Goal: Information Seeking & Learning: Learn about a topic

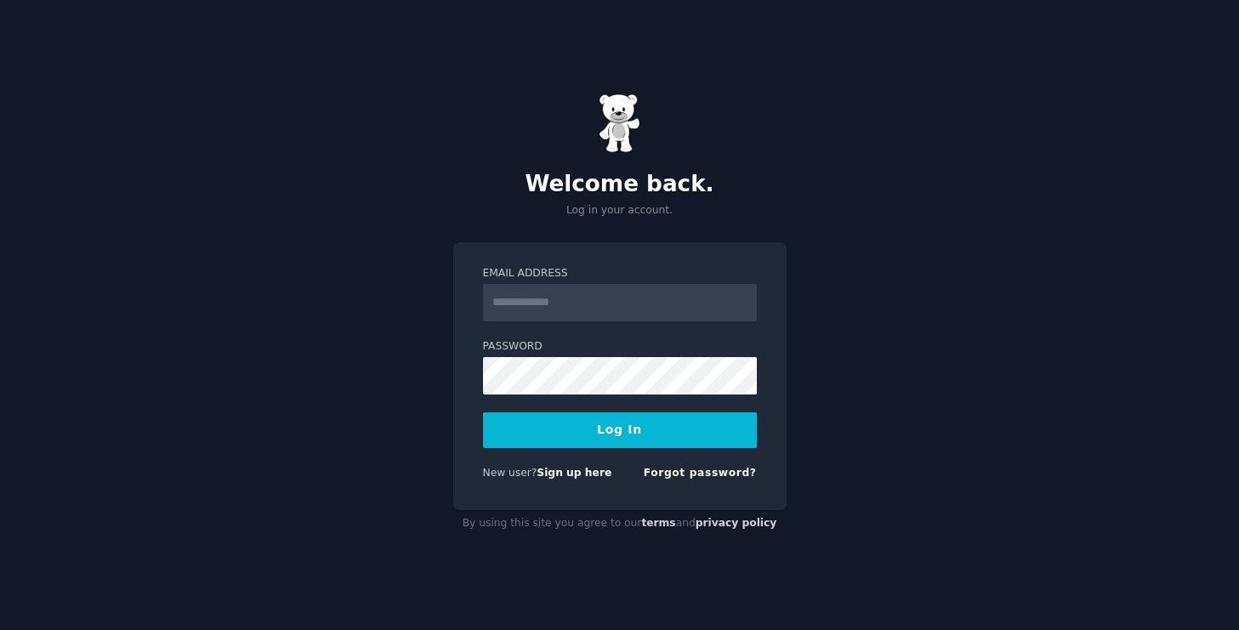
click at [588, 305] on input "Email Address" at bounding box center [620, 302] width 274 height 37
type input "**********"
click at [605, 442] on button "Log In" at bounding box center [620, 430] width 274 height 36
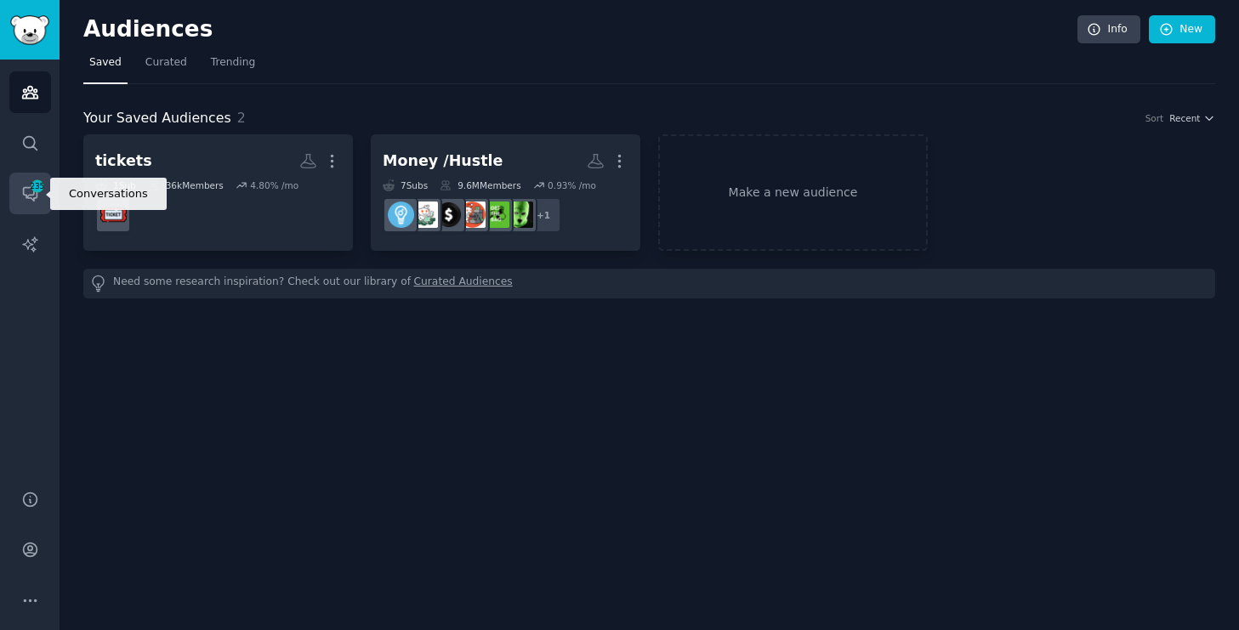
click at [42, 185] on span "235" at bounding box center [37, 186] width 15 height 12
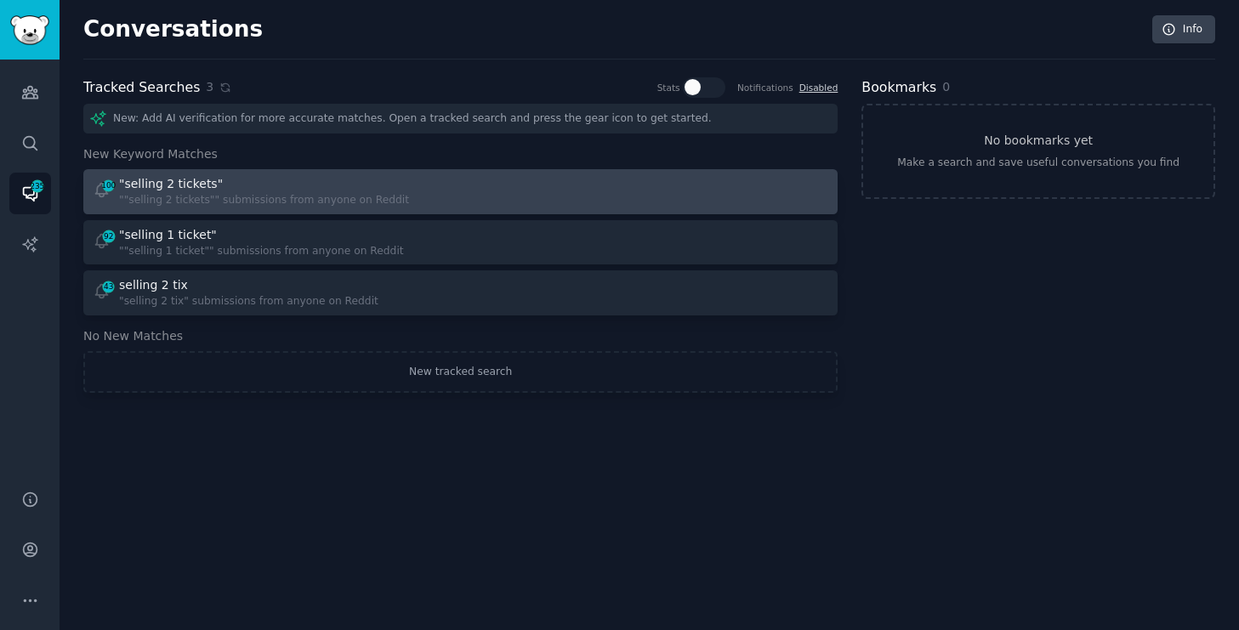
click at [172, 184] on div ""selling 2 tickets"" at bounding box center [171, 184] width 104 height 18
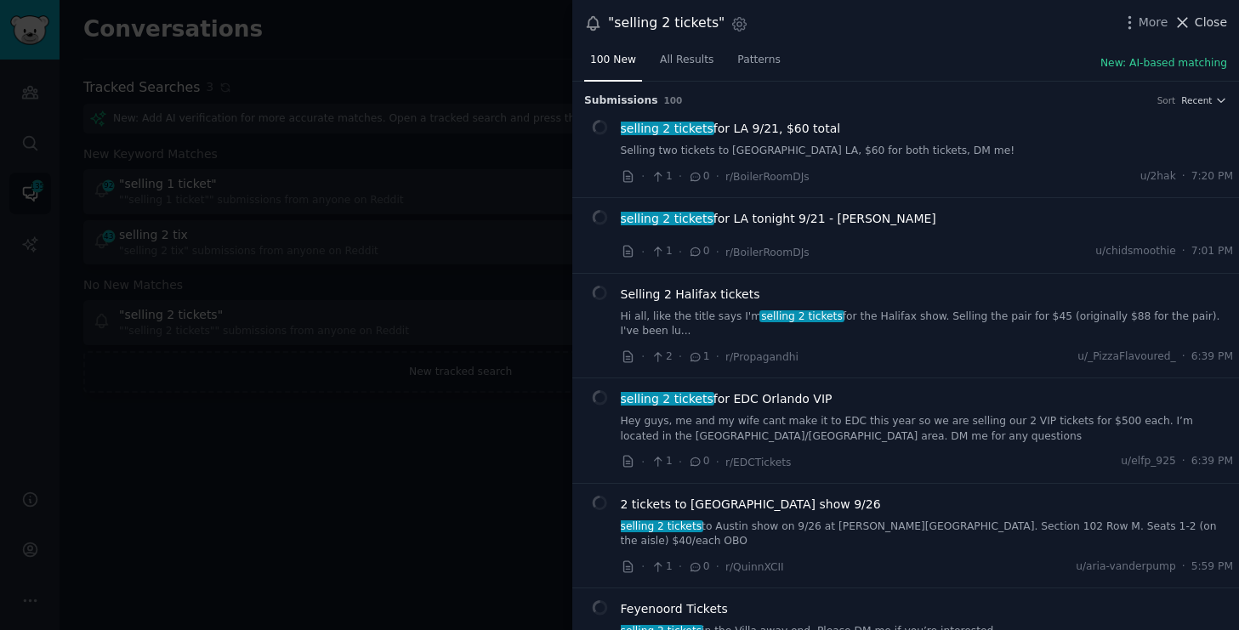
click at [1185, 18] on icon at bounding box center [1182, 23] width 18 height 18
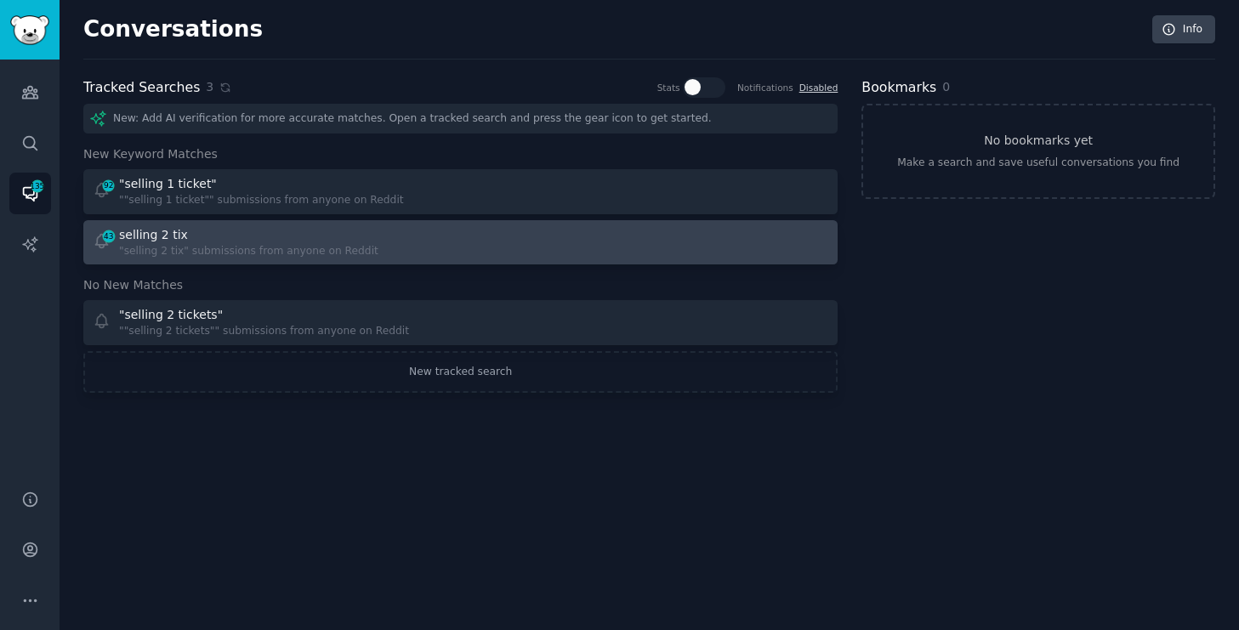
click at [393, 239] on div "43 selling 2 tix "selling 2 tix" submissions from anyone on Reddit" at bounding box center [271, 242] width 356 height 33
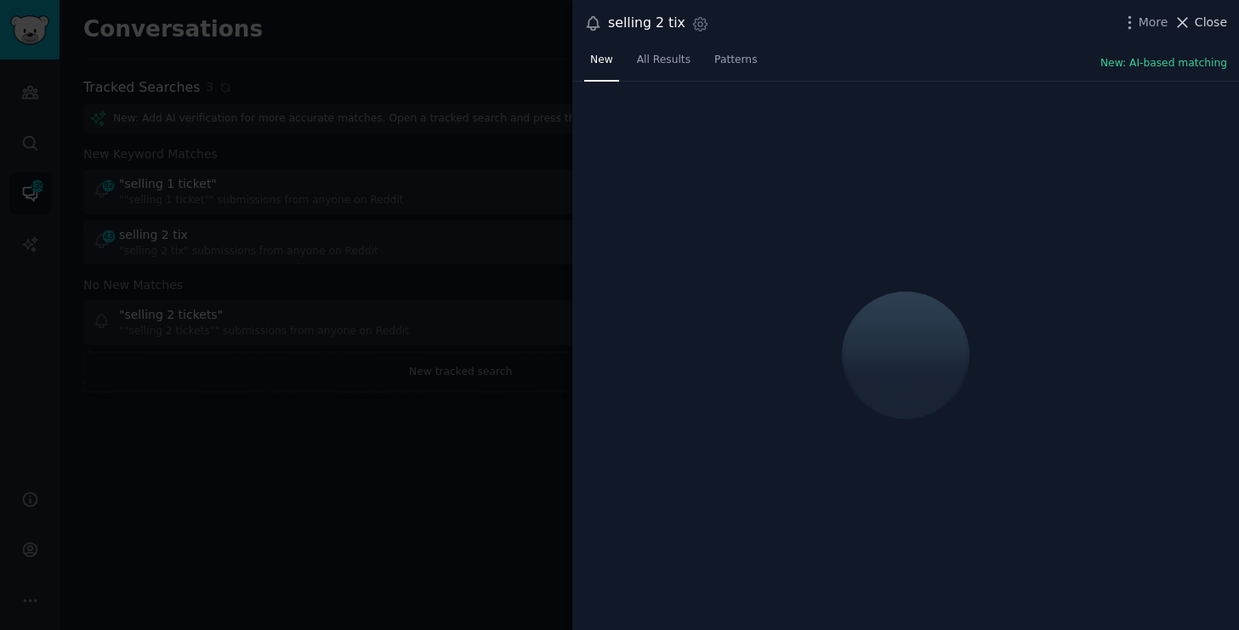
click at [1191, 20] on icon at bounding box center [1182, 23] width 18 height 18
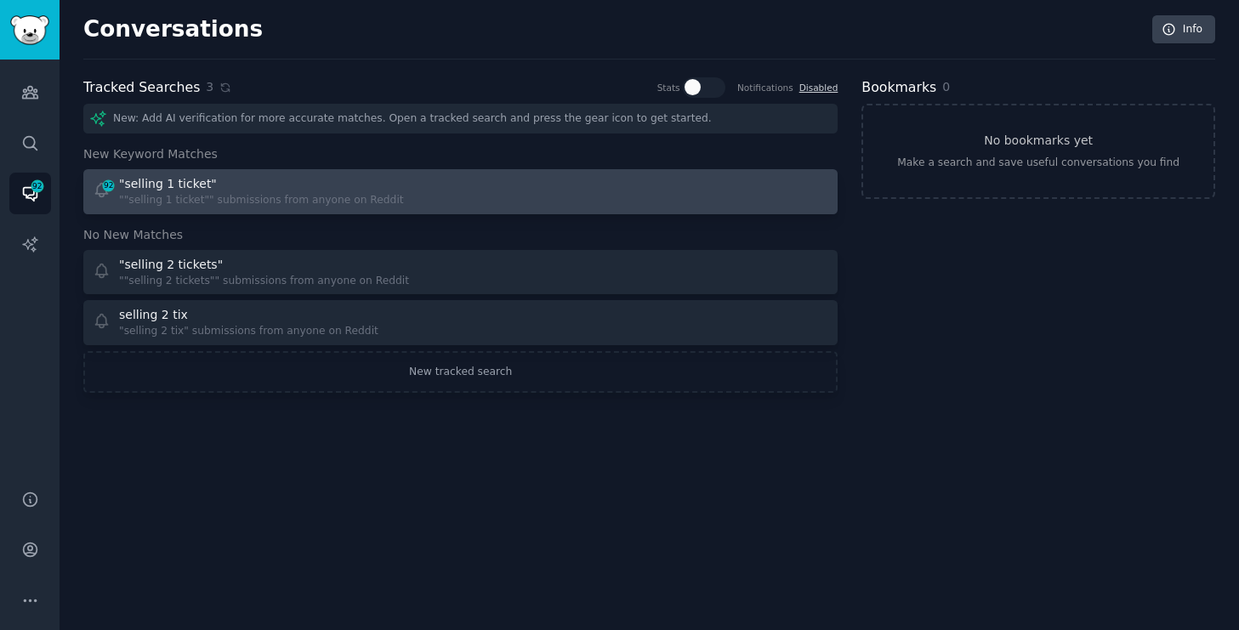
click at [282, 187] on div ""selling 1 ticket"" at bounding box center [261, 184] width 285 height 18
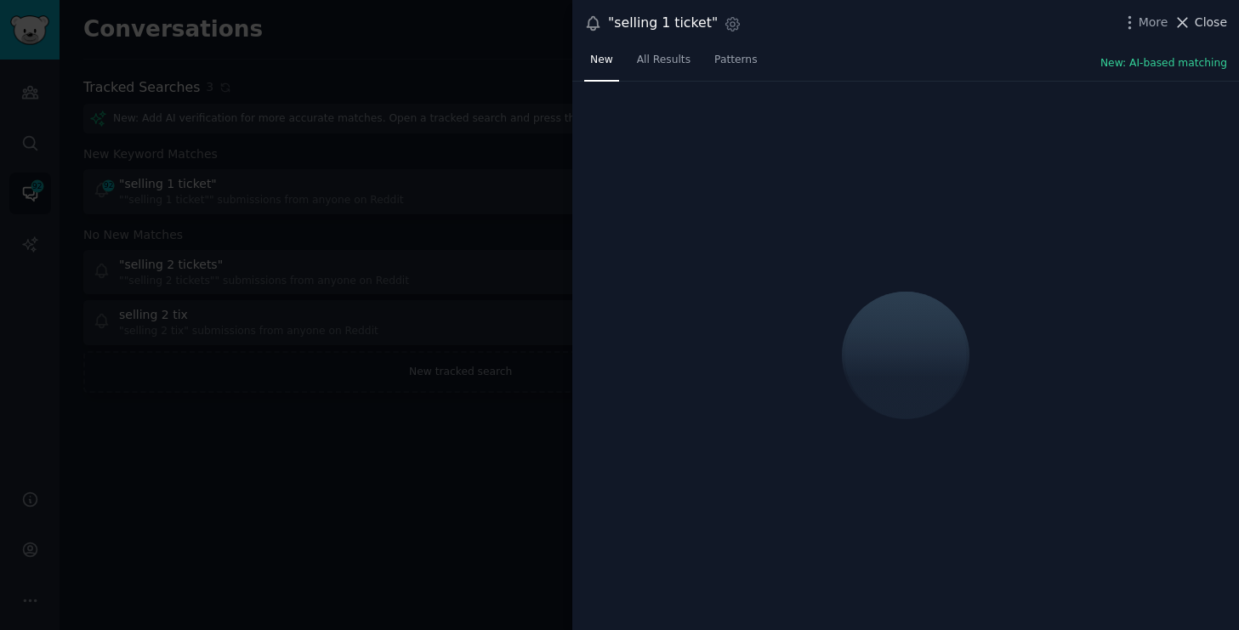
click at [1193, 22] on button "Close" at bounding box center [1200, 23] width 54 height 18
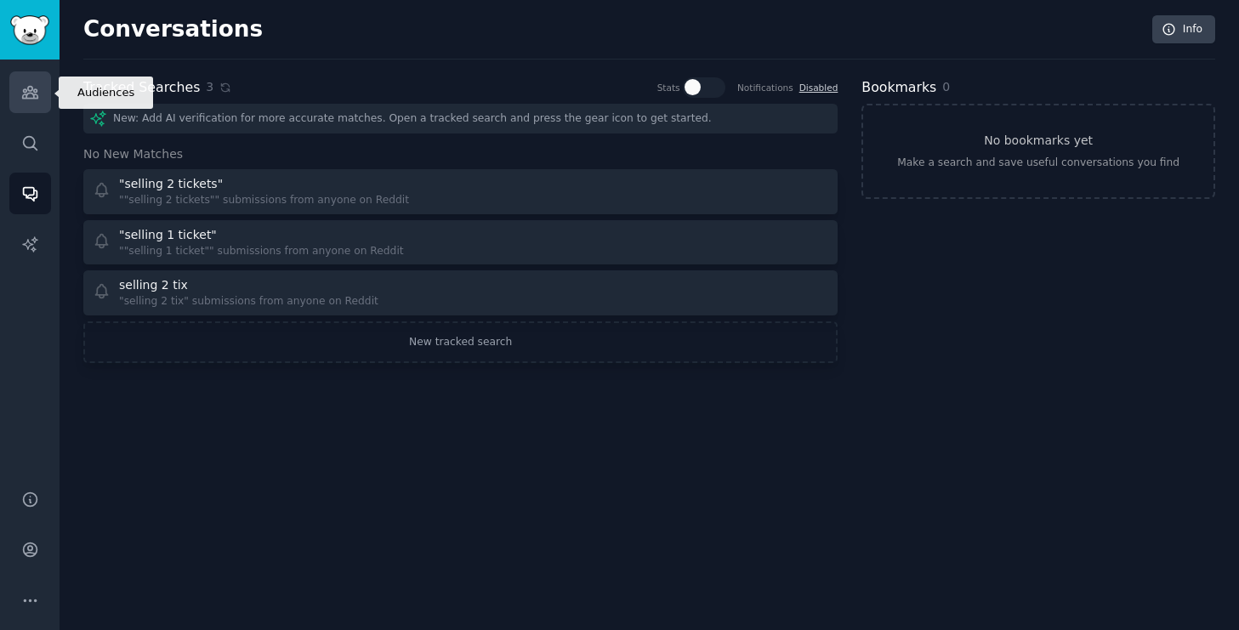
click at [31, 93] on icon "Sidebar" at bounding box center [29, 93] width 15 height 12
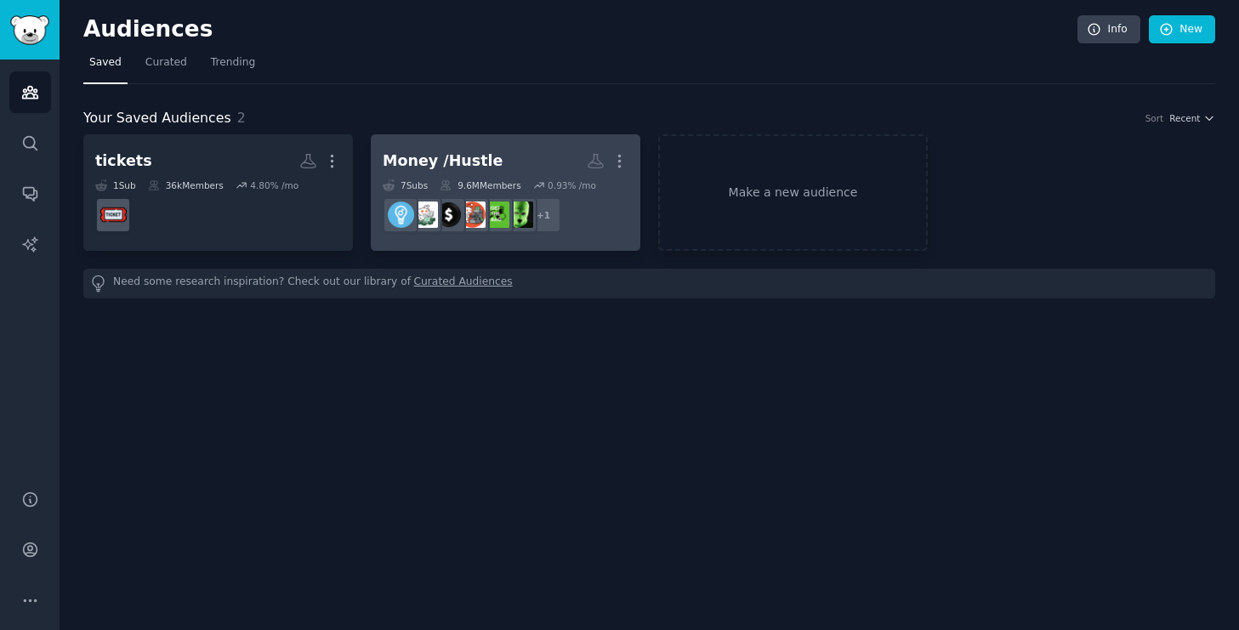
click at [434, 164] on div "Money /Hustle" at bounding box center [443, 161] width 120 height 21
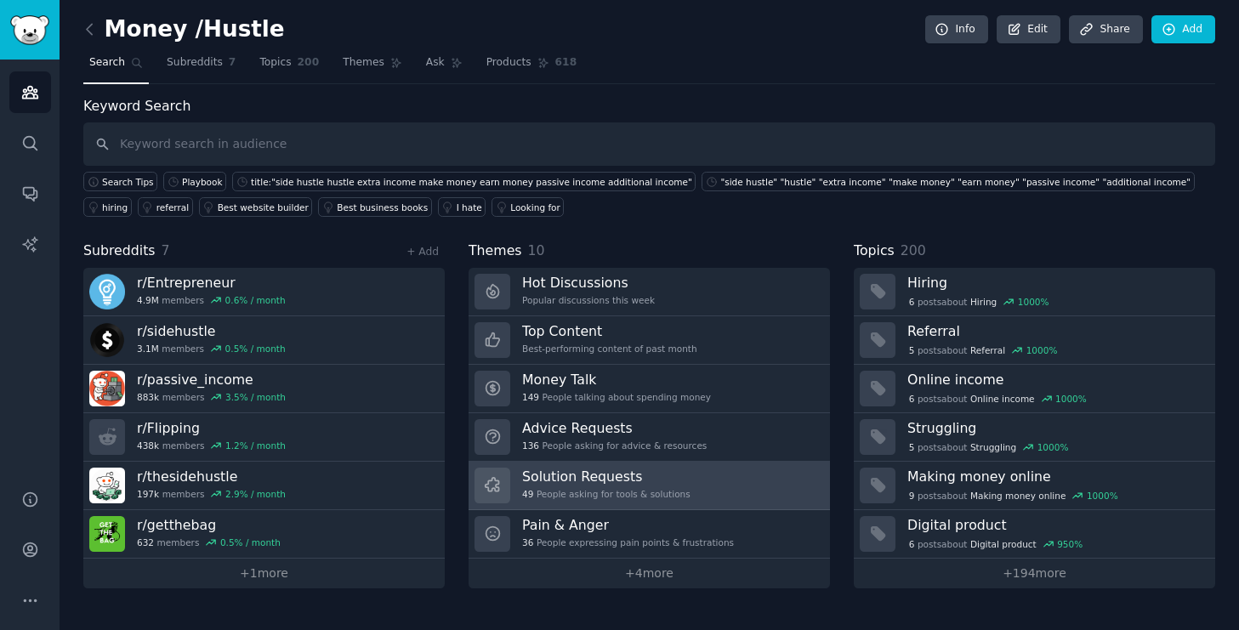
click at [539, 494] on div "49 People asking for tools & solutions" at bounding box center [606, 494] width 168 height 12
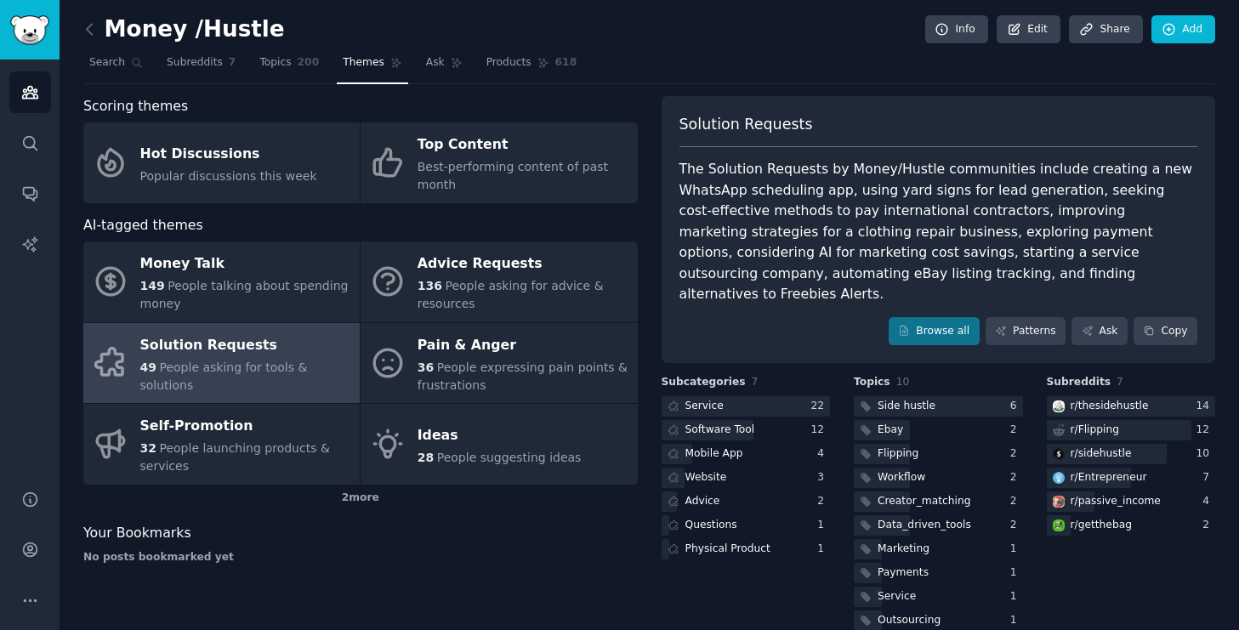
scroll to position [7, 0]
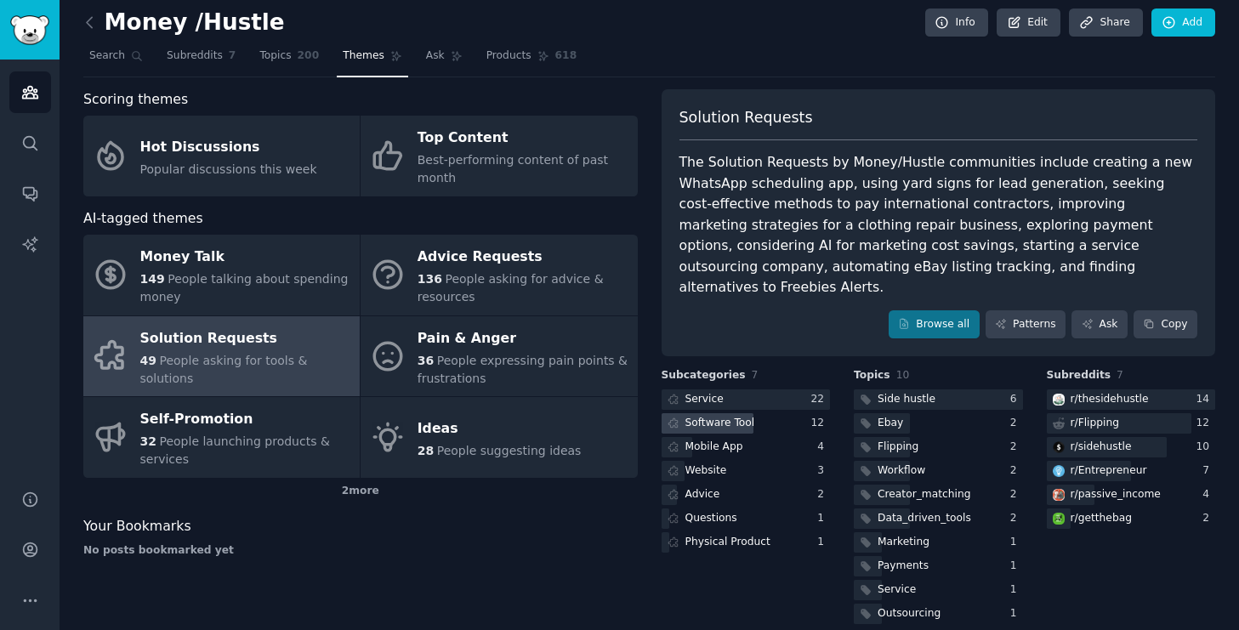
click at [691, 416] on div "Software Tool" at bounding box center [720, 423] width 70 height 15
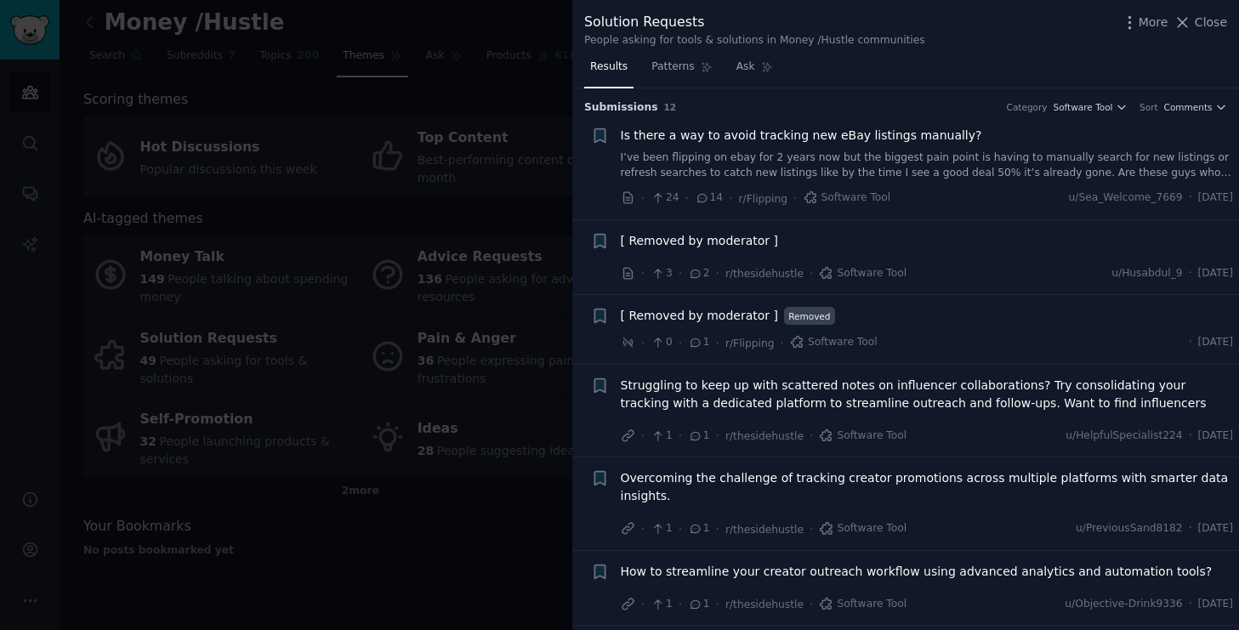
click at [730, 143] on span "Is there a way to avoid tracking new eBay listings manually?" at bounding box center [801, 136] width 361 height 18
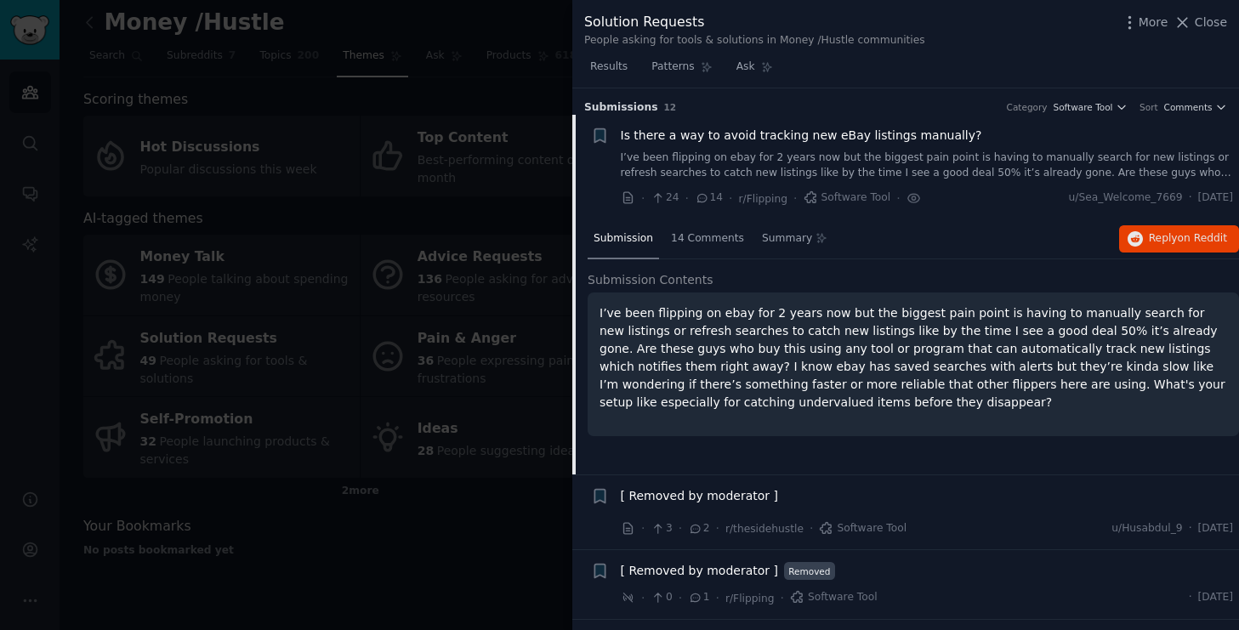
scroll to position [26, 0]
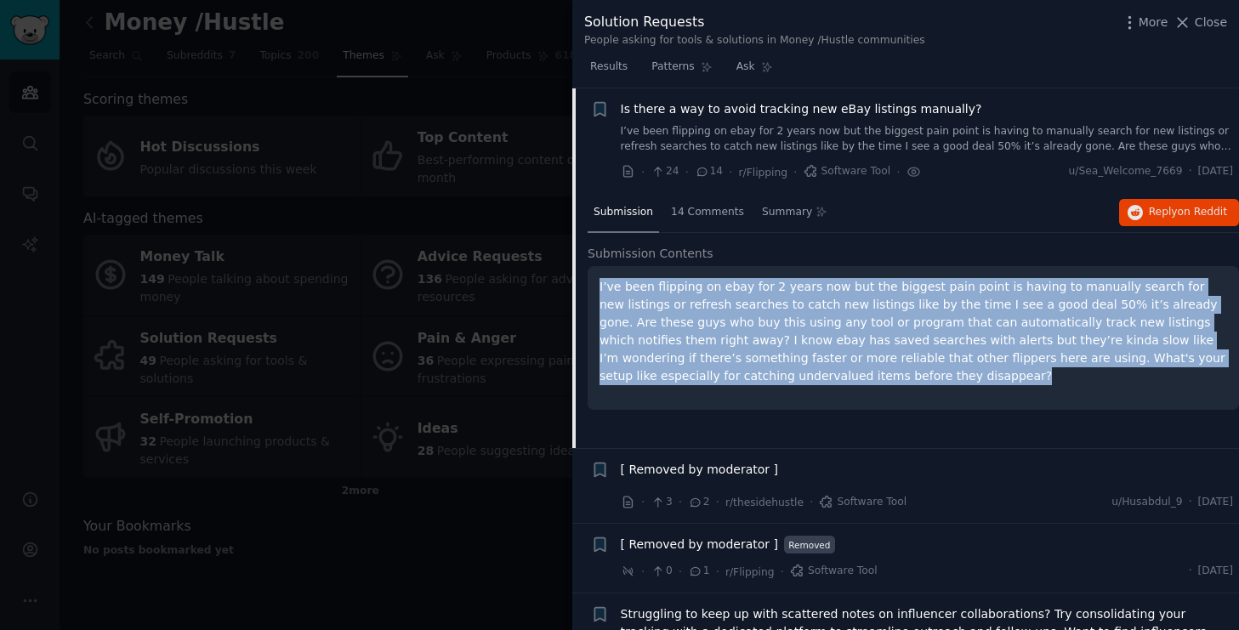
drag, startPoint x: 744, startPoint y: 374, endPoint x: 593, endPoint y: 281, distance: 177.9
click at [593, 281] on div "I’ve been flipping on ebay for 2 years now but the biggest pain point is having…" at bounding box center [913, 338] width 651 height 144
copy p "I’ve been flipping on ebay for 2 years now but the biggest pain point is having…"
